Goal: Check status: Check status

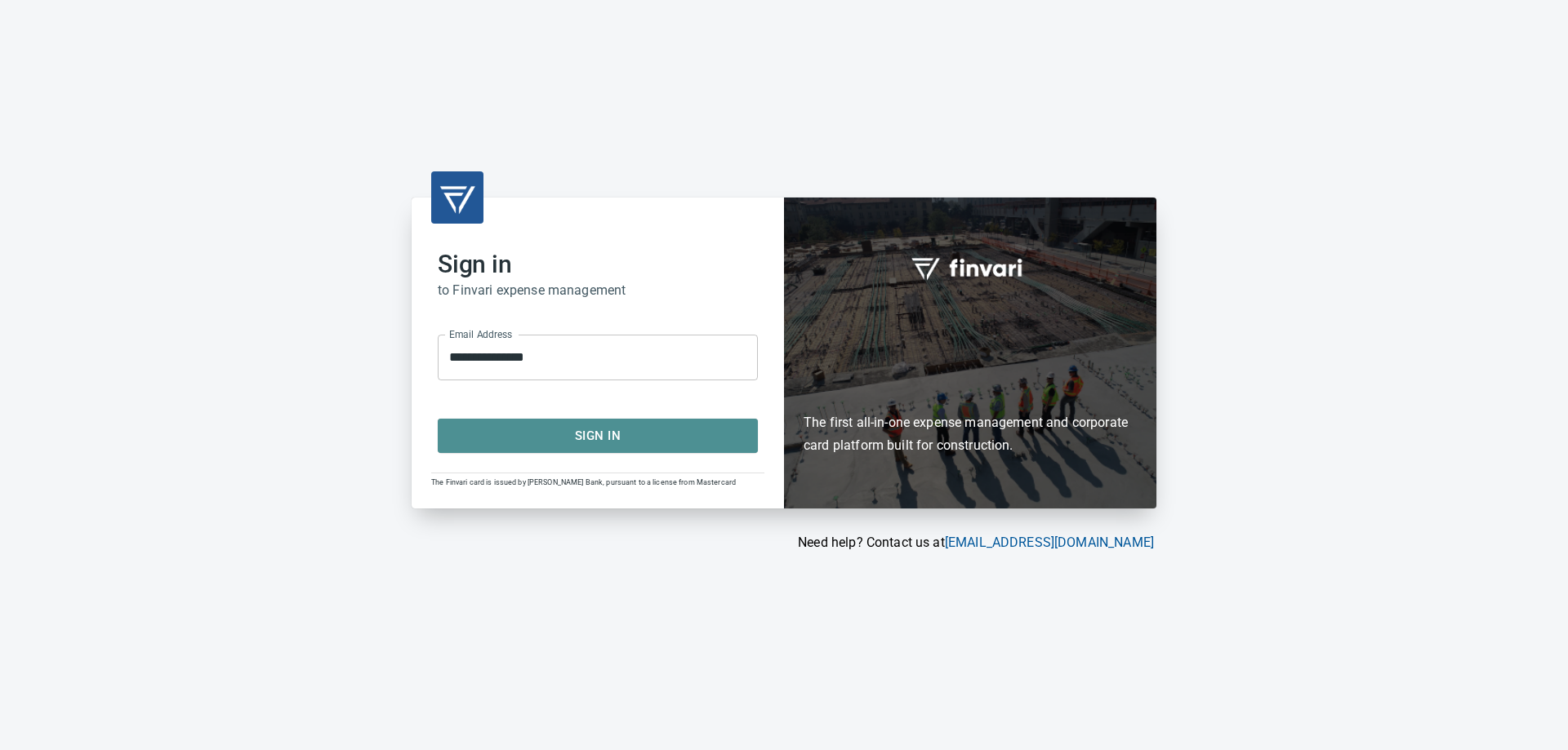
drag, startPoint x: 572, startPoint y: 436, endPoint x: 585, endPoint y: 439, distance: 13.3
click at [575, 433] on span "Sign In" at bounding box center [597, 436] width 284 height 21
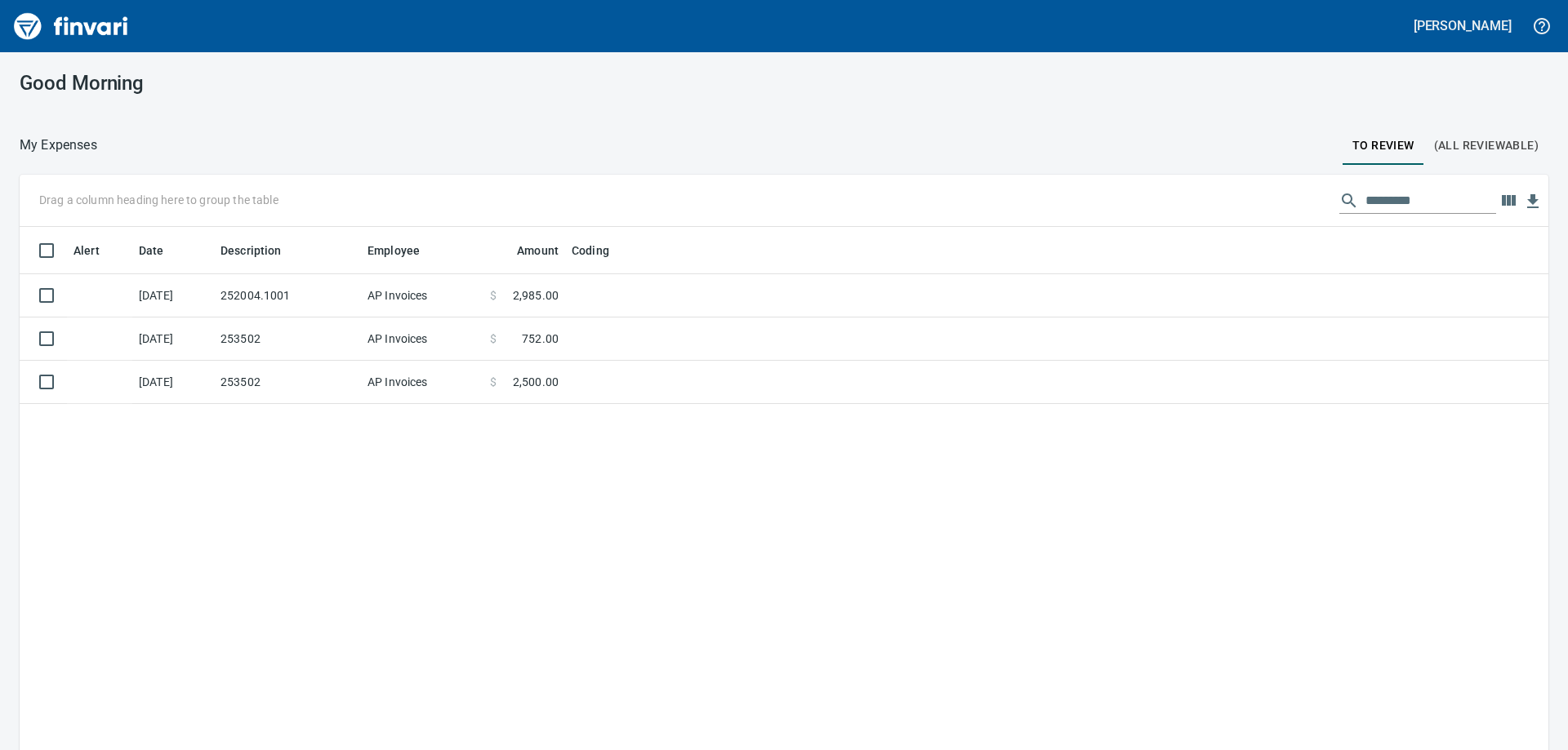
scroll to position [559, 1504]
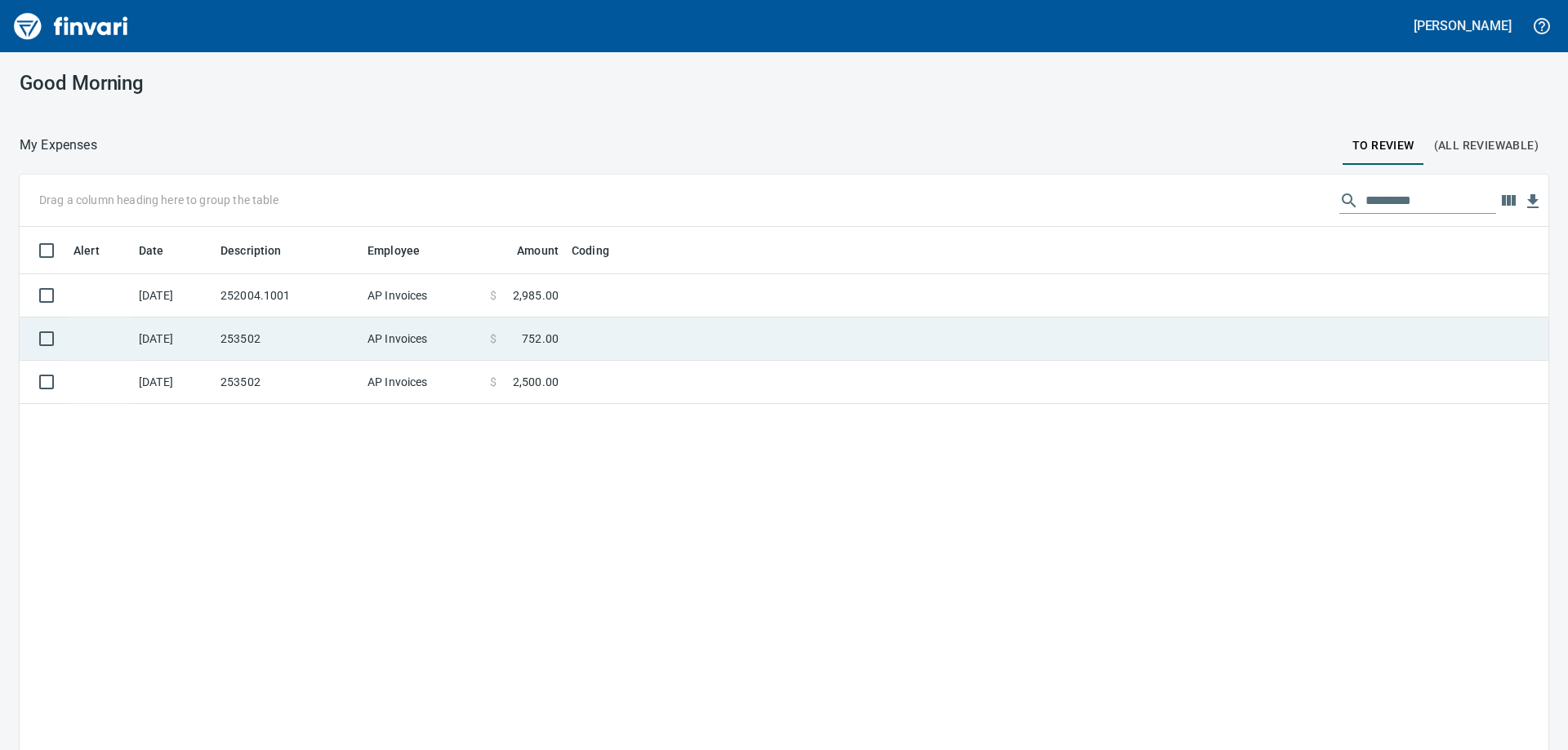
drag, startPoint x: 393, startPoint y: 335, endPoint x: 386, endPoint y: 340, distance: 8.6
click at [393, 335] on td "AP Invoices" at bounding box center [422, 339] width 122 height 43
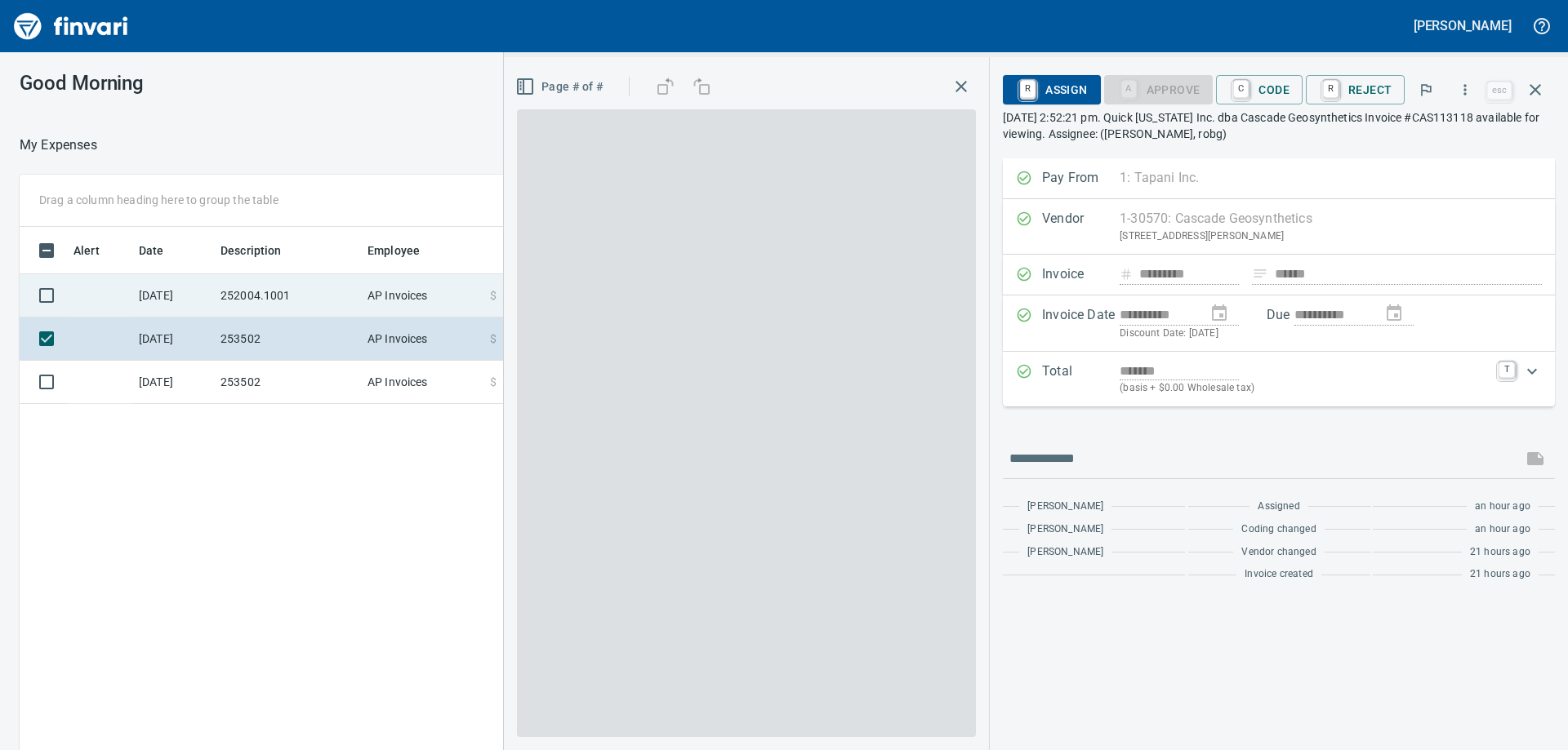
scroll to position [559, 1096]
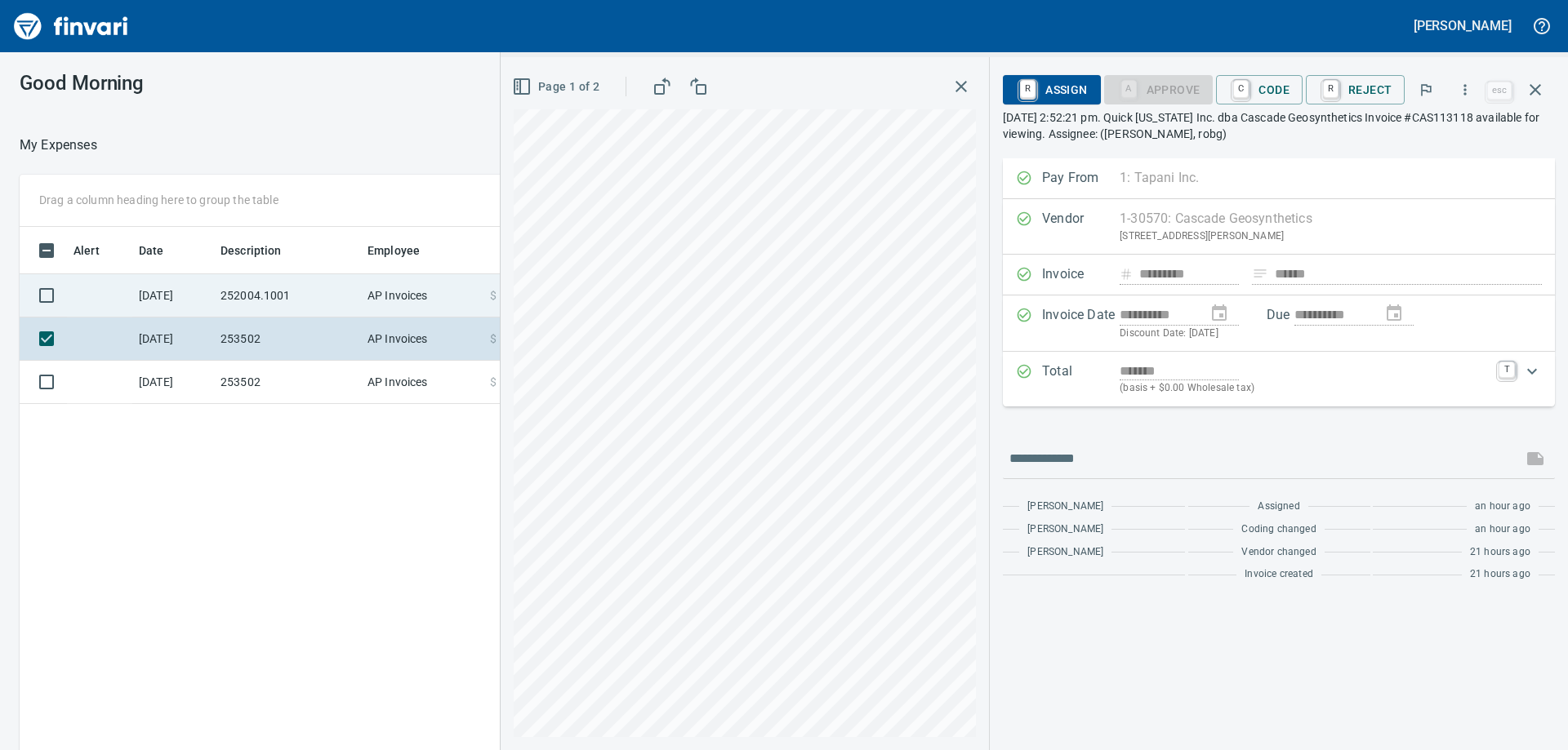
click at [337, 284] on td "252004.1001" at bounding box center [288, 296] width 147 height 43
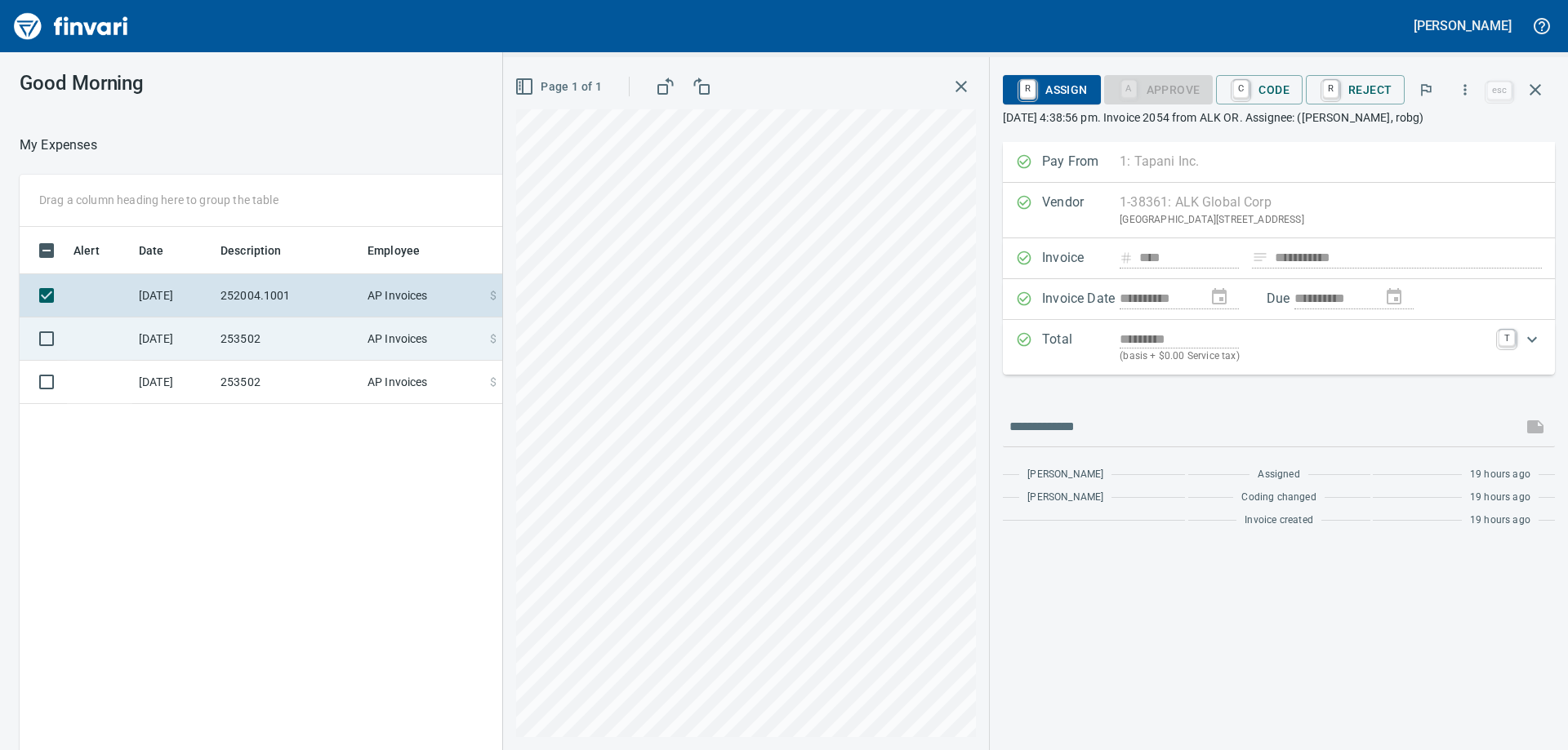
click at [376, 333] on td "AP Invoices" at bounding box center [422, 339] width 122 height 43
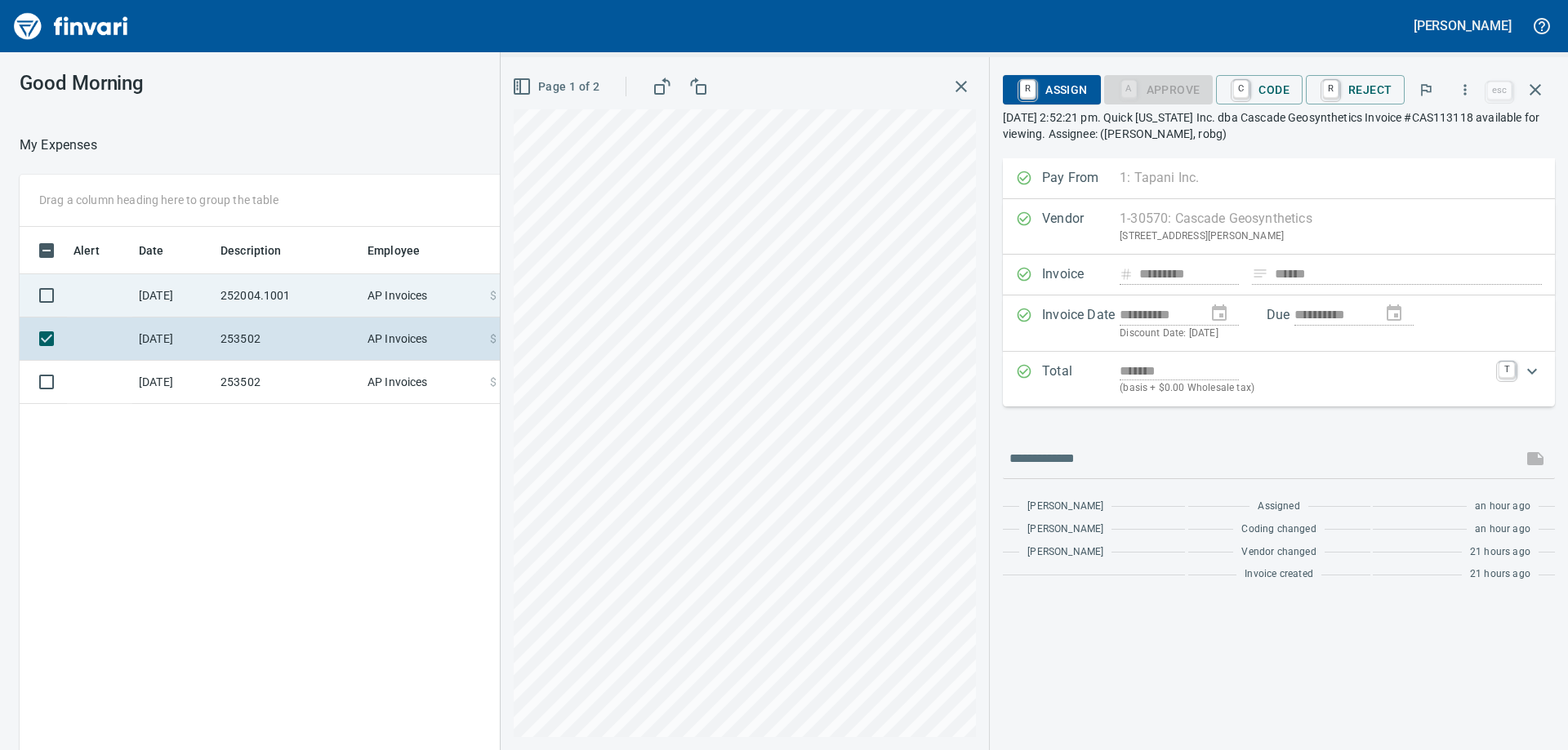
click at [360, 290] on td "252004.1001" at bounding box center [288, 296] width 147 height 43
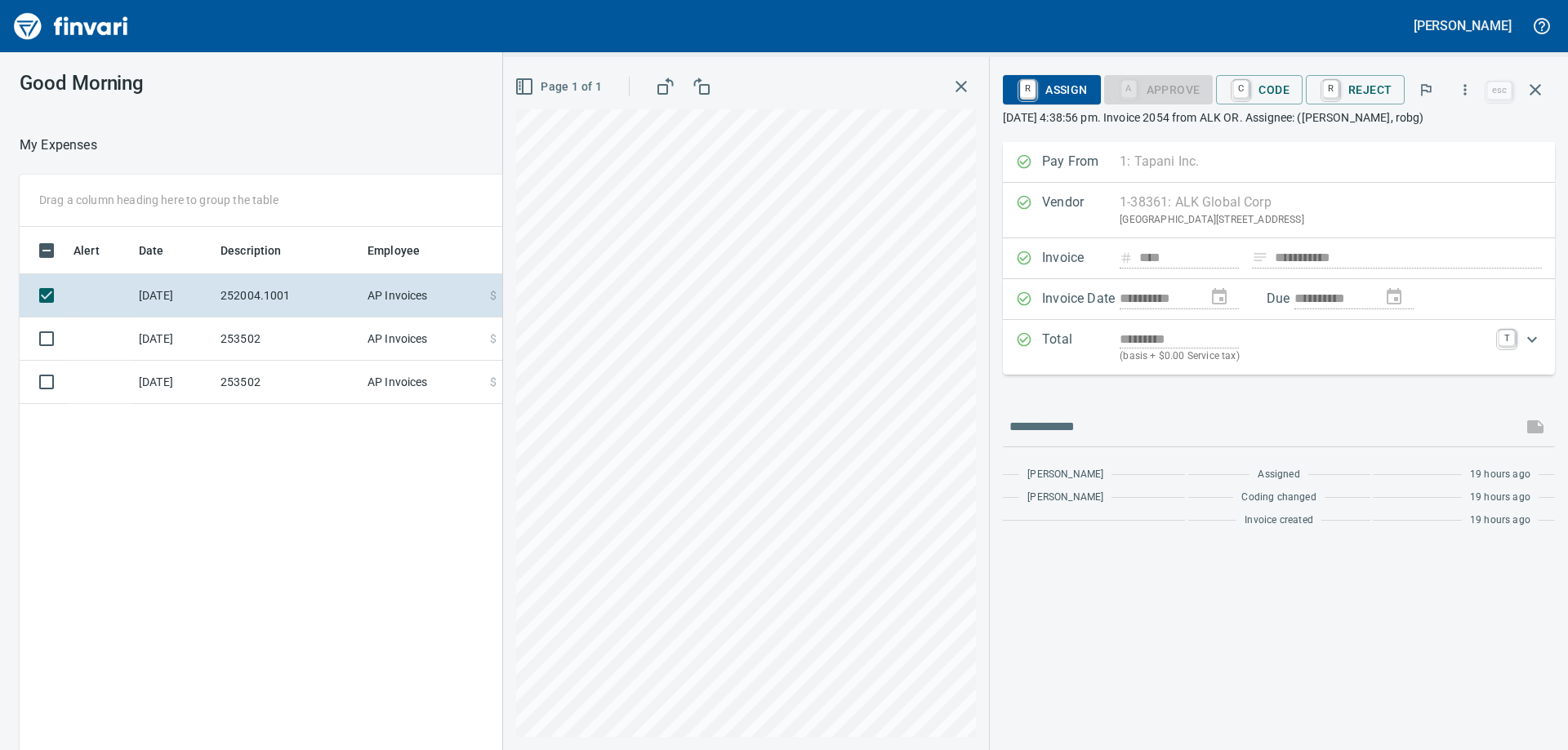
click at [327, 47] on div "Robert Gensitskiy" at bounding box center [784, 26] width 1568 height 53
click at [1537, 91] on icon "button" at bounding box center [1535, 90] width 19 height 19
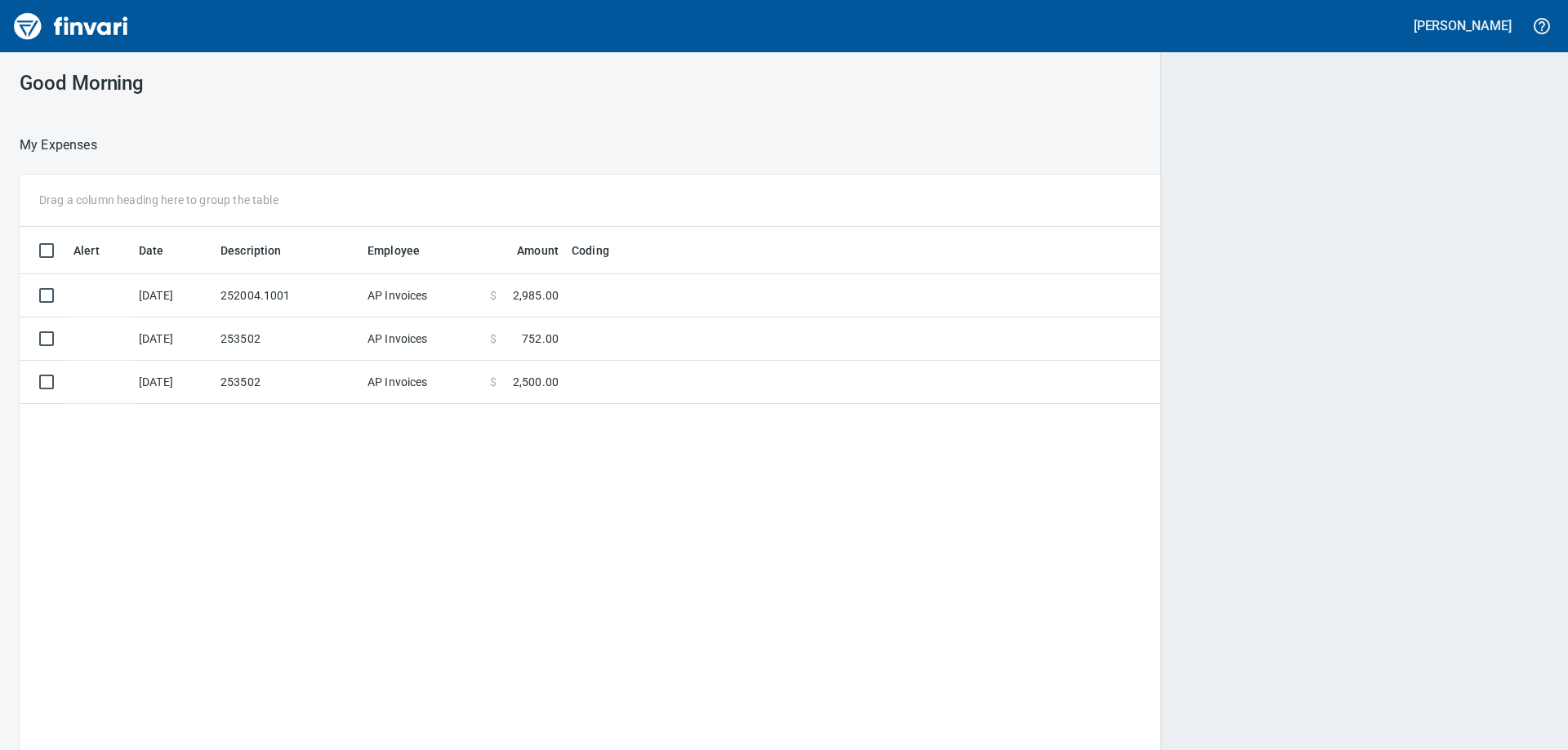
scroll to position [559, 1504]
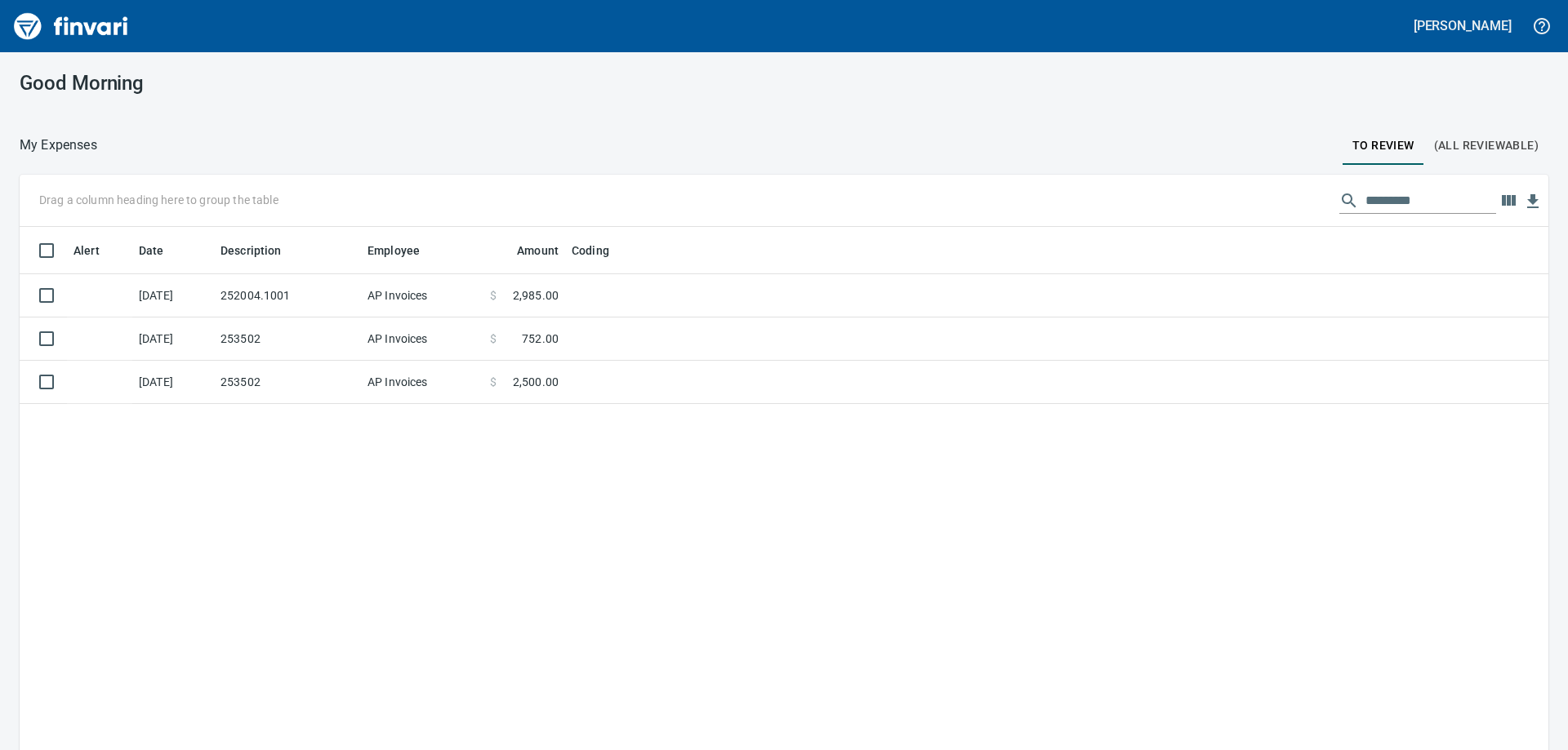
click at [456, 103] on div "Good Morning" at bounding box center [261, 83] width 522 height 62
drag, startPoint x: 376, startPoint y: 115, endPoint x: 342, endPoint y: 21, distance: 100.0
click at [376, 112] on div "Good Morning My Expenses To Review (All Reviewable) Drag a column heading here …" at bounding box center [784, 402] width 1568 height 698
